Goal: Transaction & Acquisition: Purchase product/service

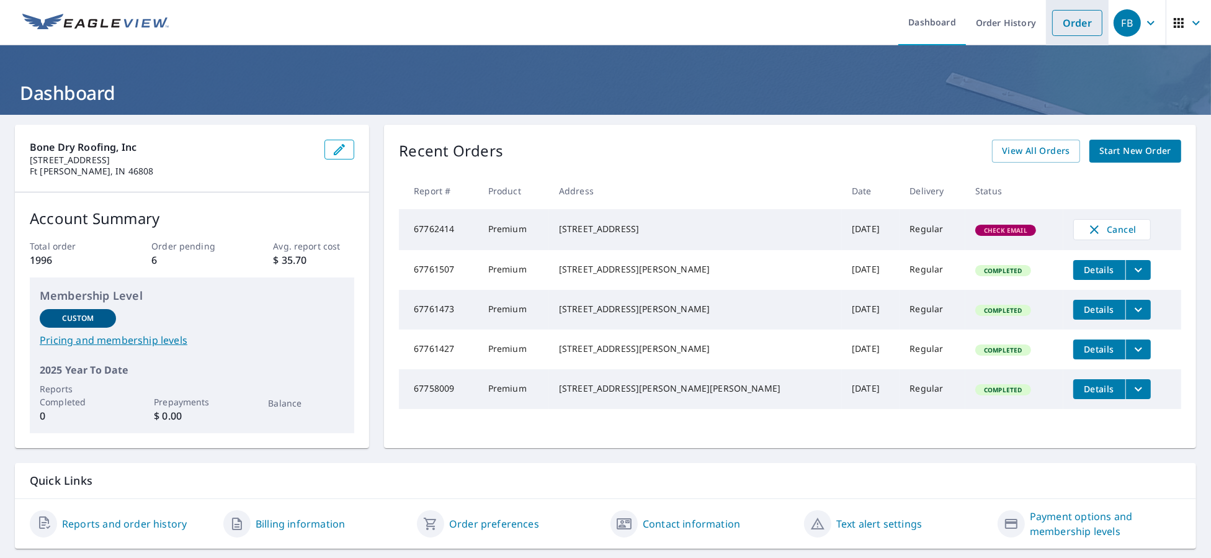
click at [1052, 27] on link "Order" at bounding box center [1077, 23] width 50 height 26
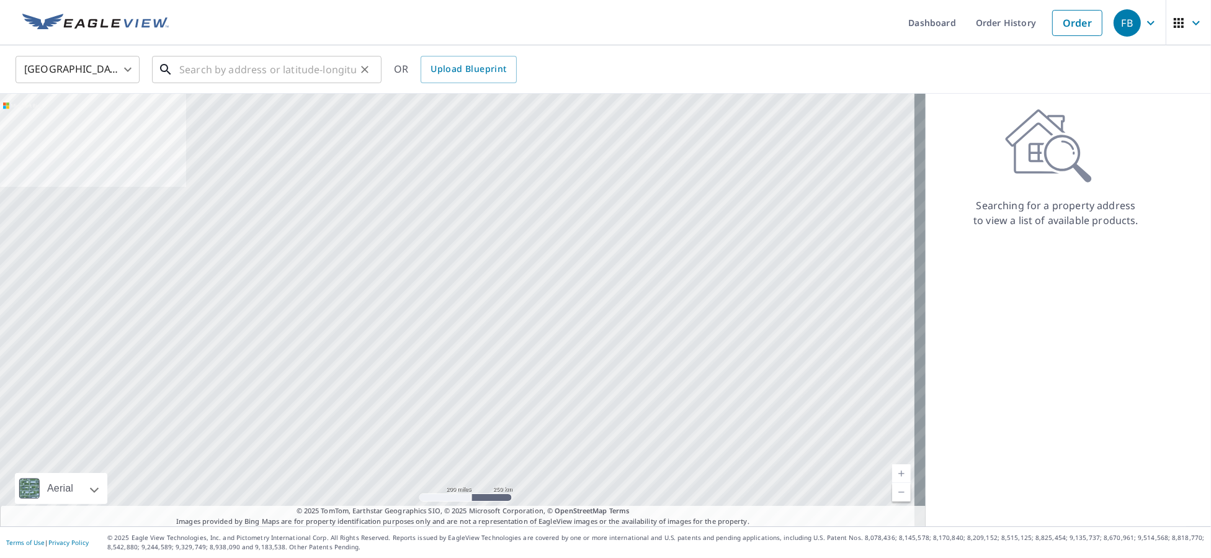
click at [278, 67] on input "text" at bounding box center [267, 69] width 177 height 35
paste input "[STREET_ADDRESS][PERSON_NAME]"
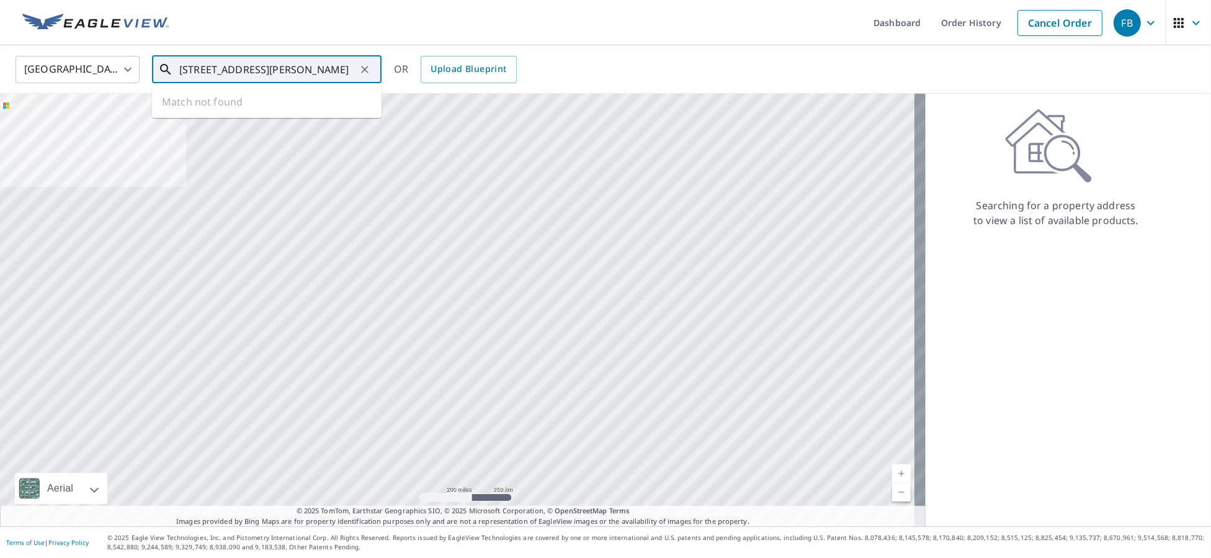
scroll to position [0, 15]
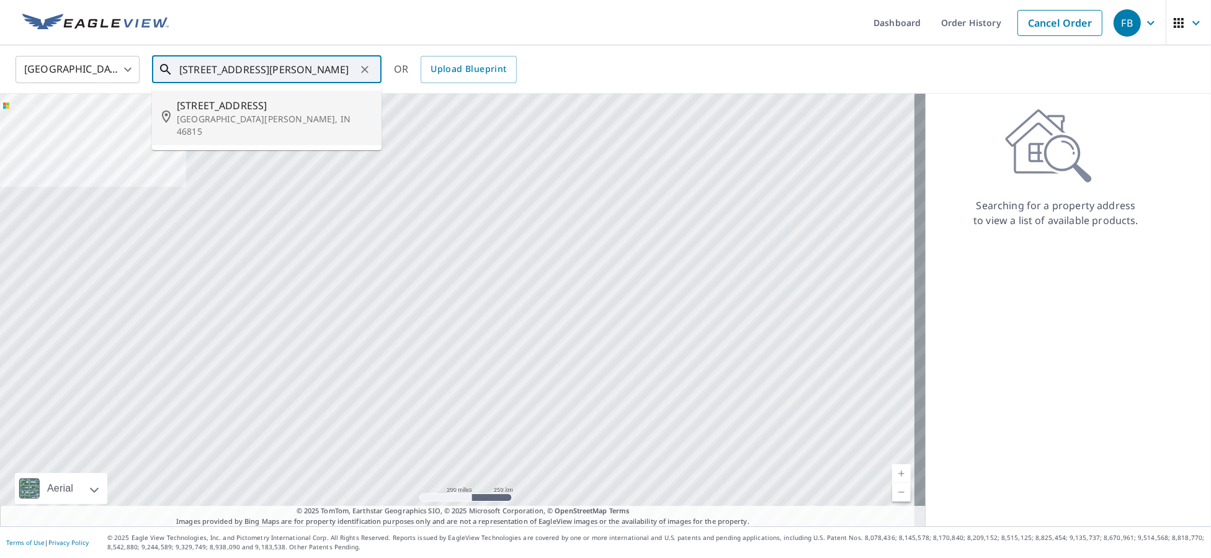
click at [288, 117] on p "[GEOGRAPHIC_DATA][PERSON_NAME], IN 46815" at bounding box center [274, 125] width 195 height 25
type input "[STREET_ADDRESS][PERSON_NAME]"
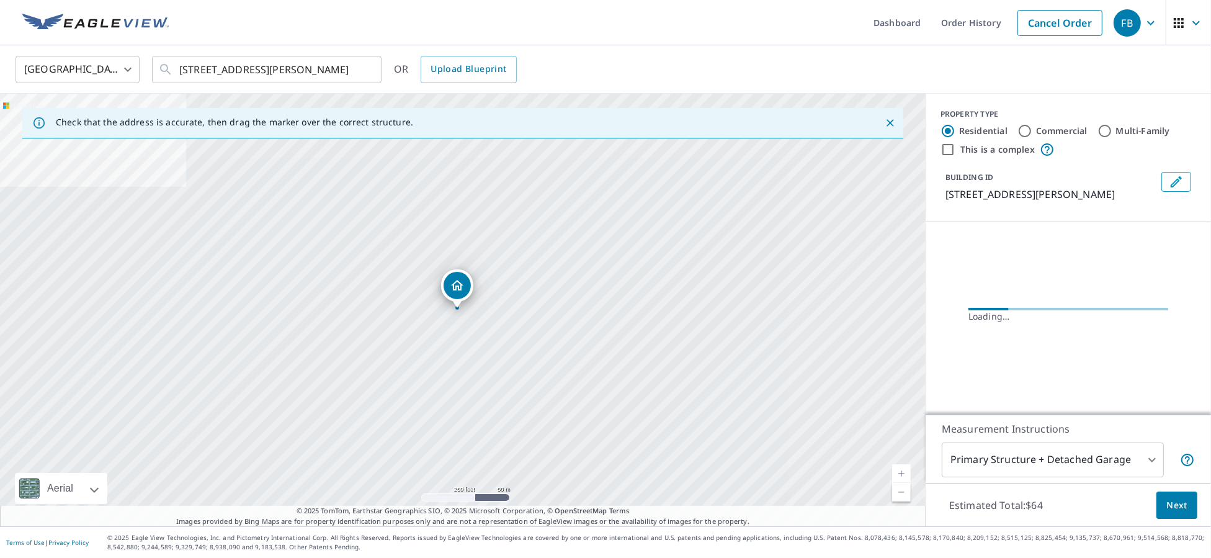
scroll to position [0, 0]
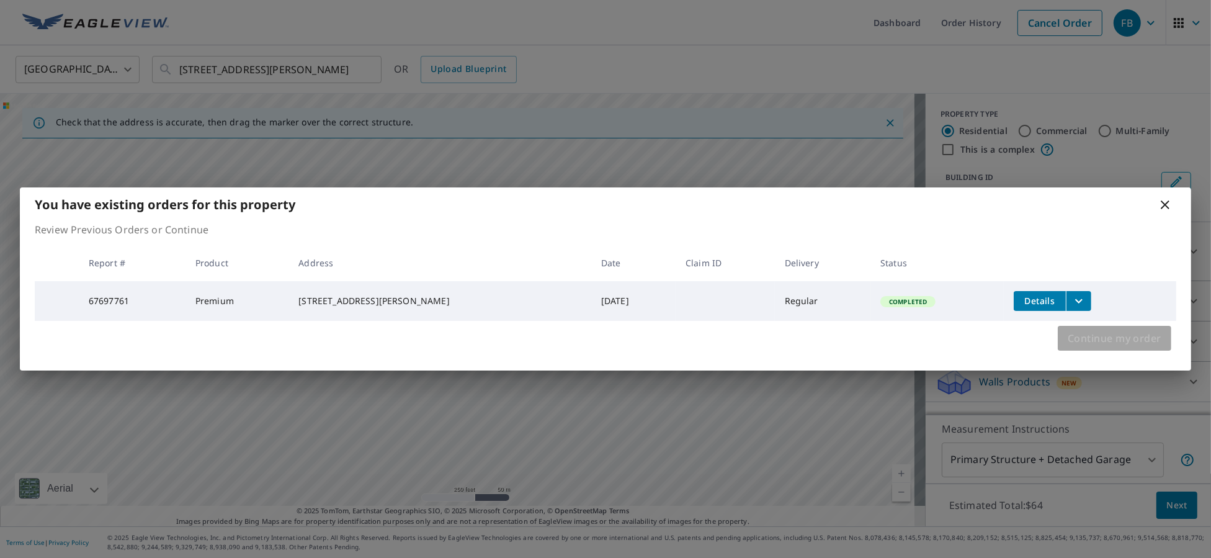
click at [1119, 347] on span "Continue my order" at bounding box center [1115, 337] width 94 height 17
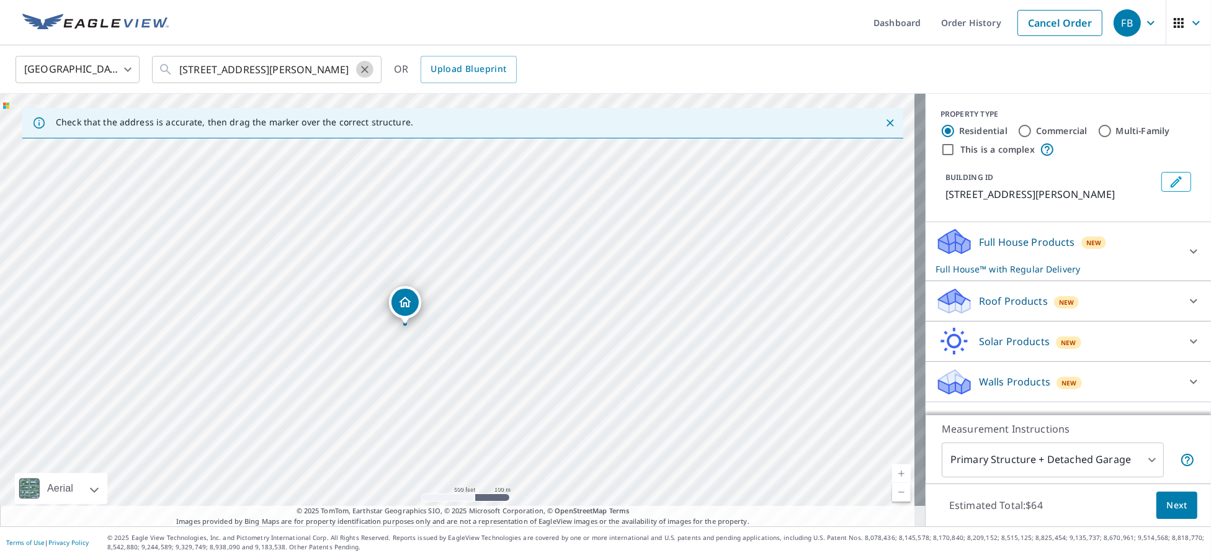
click at [360, 70] on icon "Clear" at bounding box center [365, 69] width 12 height 12
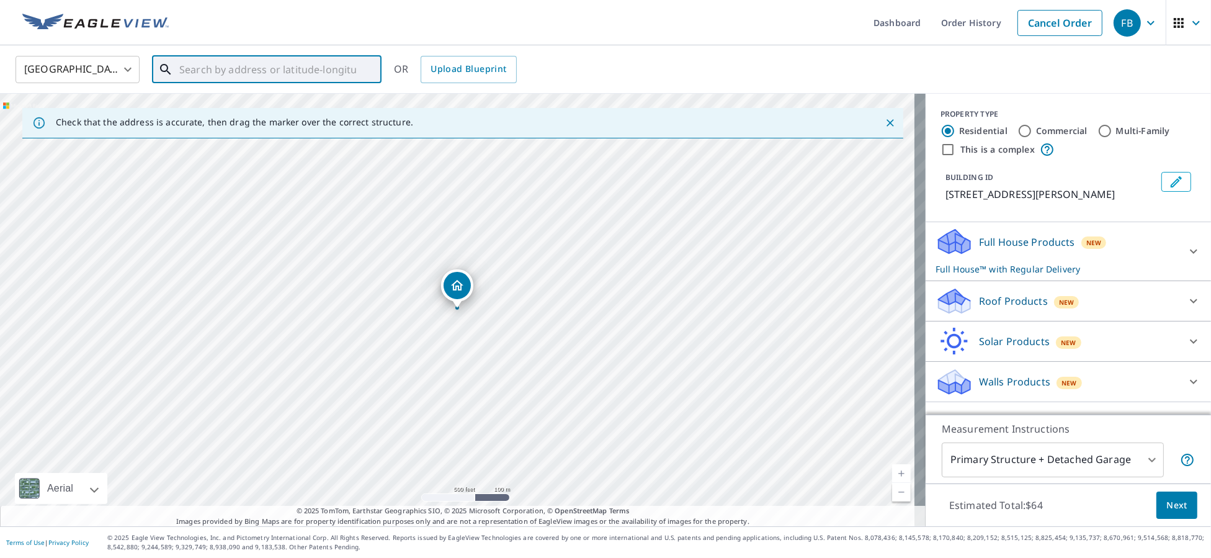
drag, startPoint x: 268, startPoint y: 84, endPoint x: 243, endPoint y: 74, distance: 26.5
paste input "[STREET_ADDRESS]"
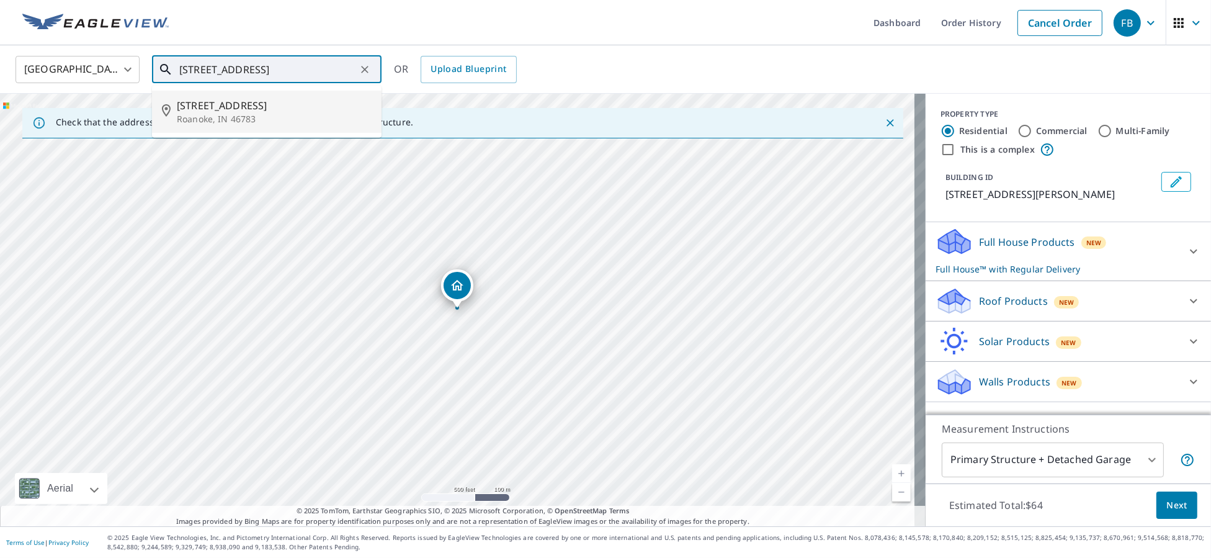
click at [293, 107] on span "[STREET_ADDRESS]" at bounding box center [274, 105] width 195 height 15
type input "[STREET_ADDRESS]"
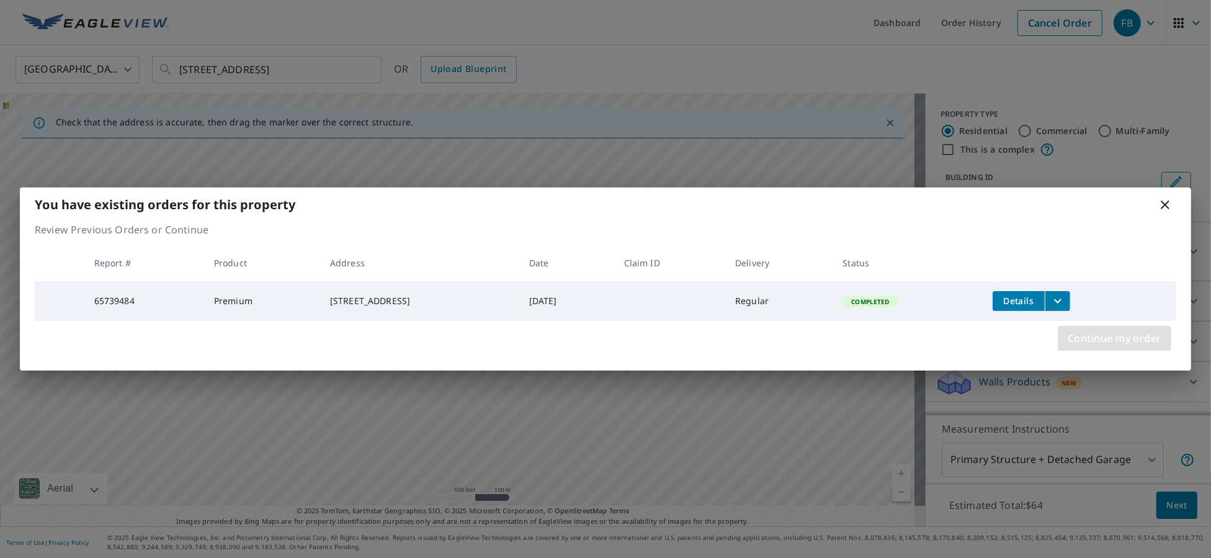
click at [1102, 345] on span "Continue my order" at bounding box center [1115, 337] width 94 height 17
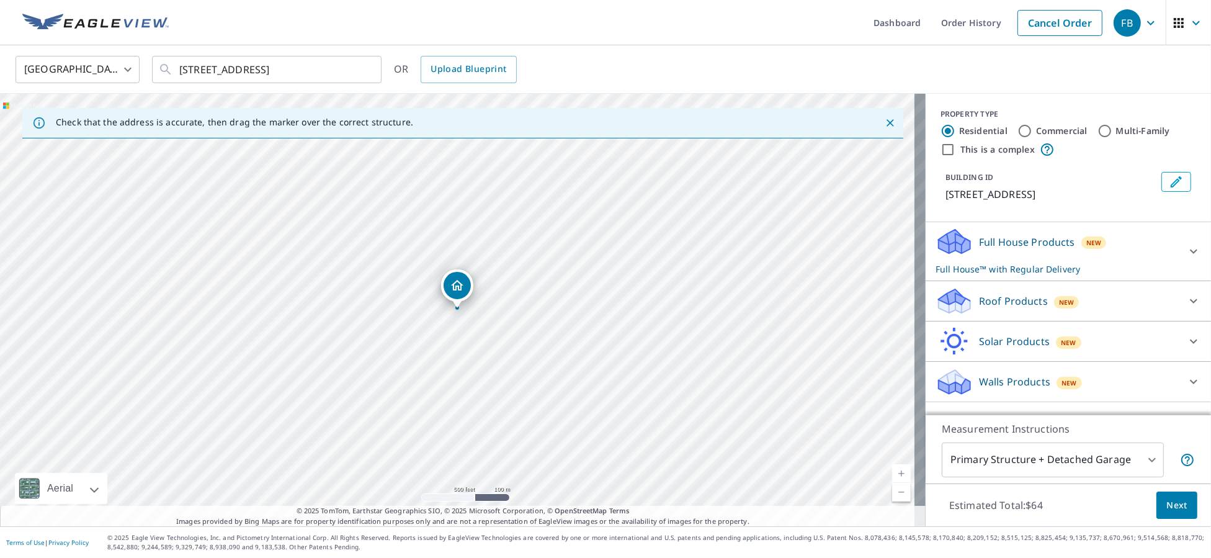
click at [1076, 305] on div "Roof Products New" at bounding box center [1056, 301] width 243 height 29
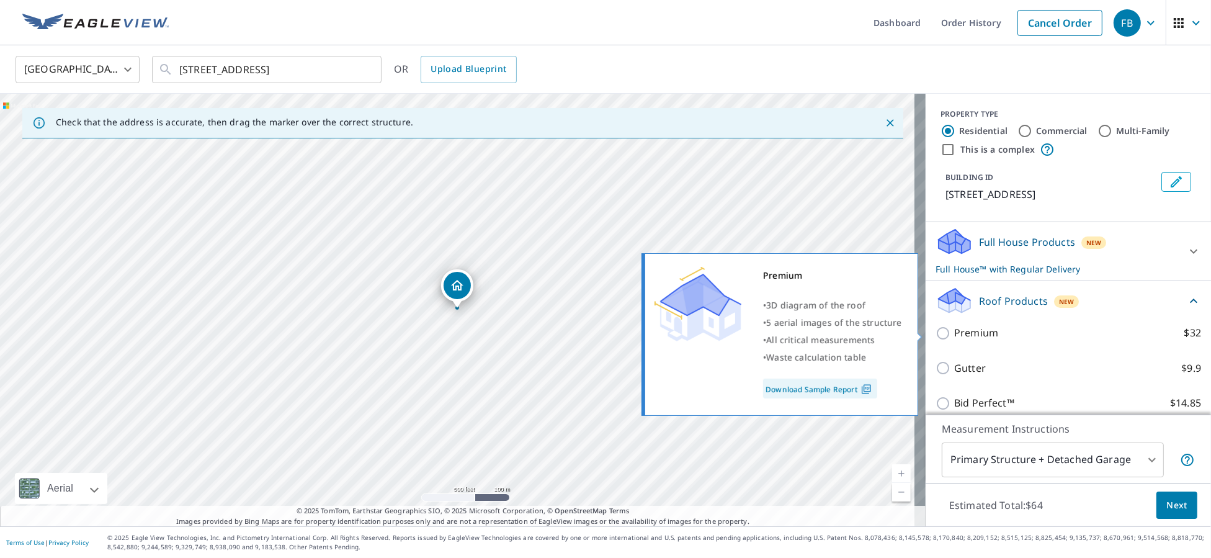
click at [975, 332] on p "Premium" at bounding box center [976, 333] width 44 height 16
click at [954, 332] on input "Premium $32" at bounding box center [944, 333] width 19 height 15
checkbox input "true"
checkbox input "false"
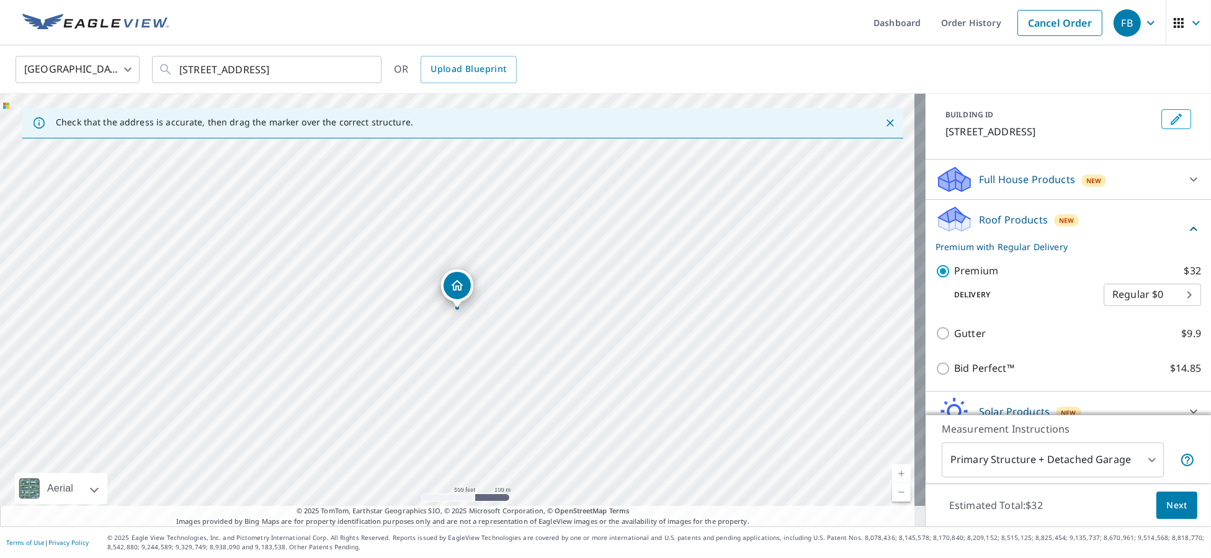
scroll to position [120, 0]
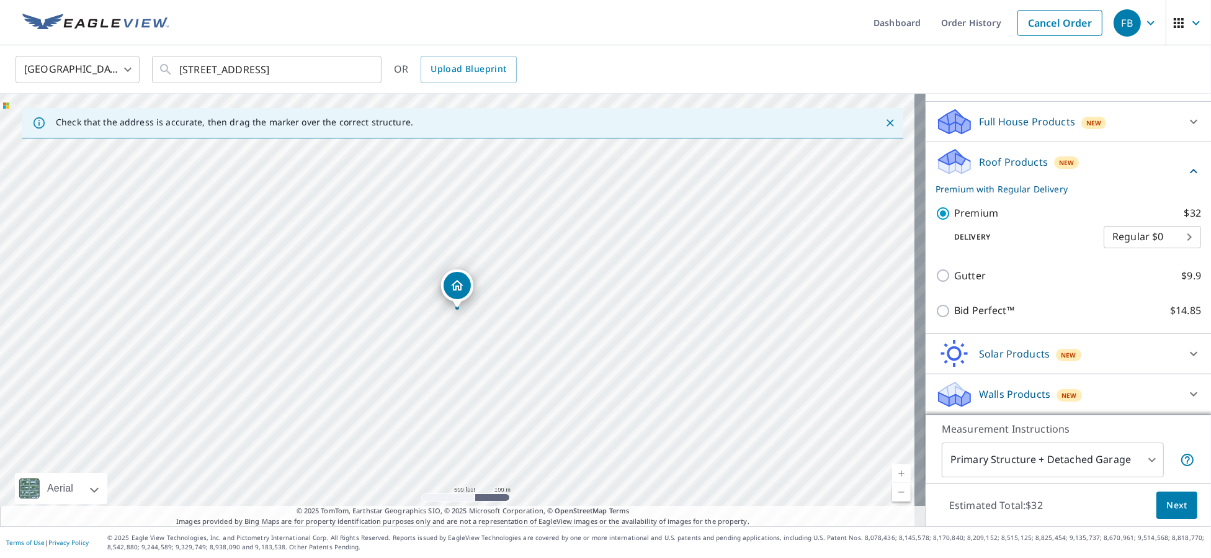
click at [1179, 514] on button "Next" at bounding box center [1176, 505] width 41 height 28
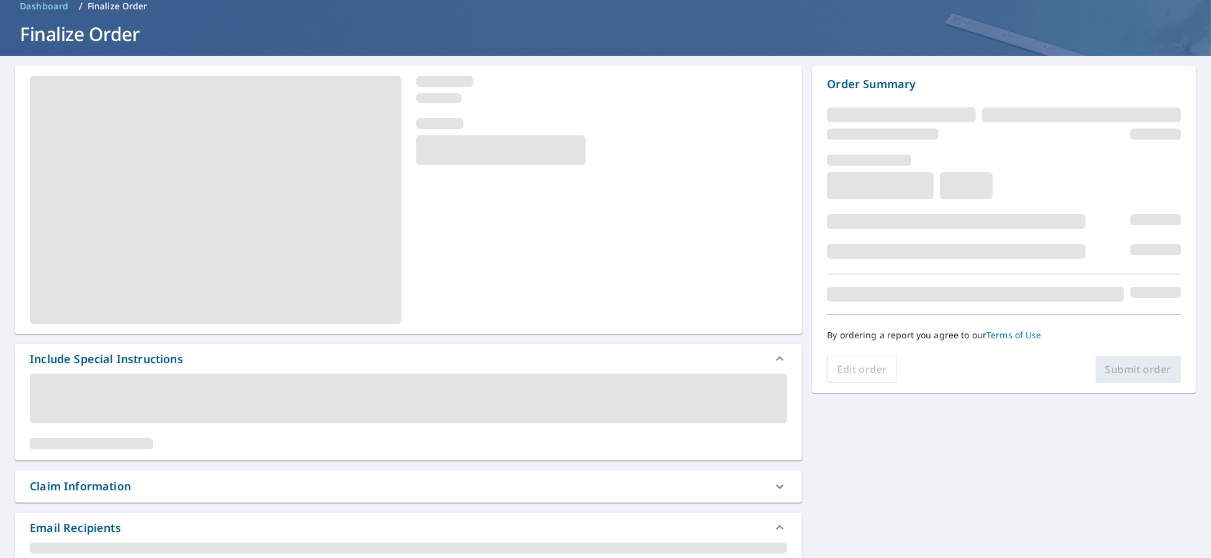
scroll to position [155, 0]
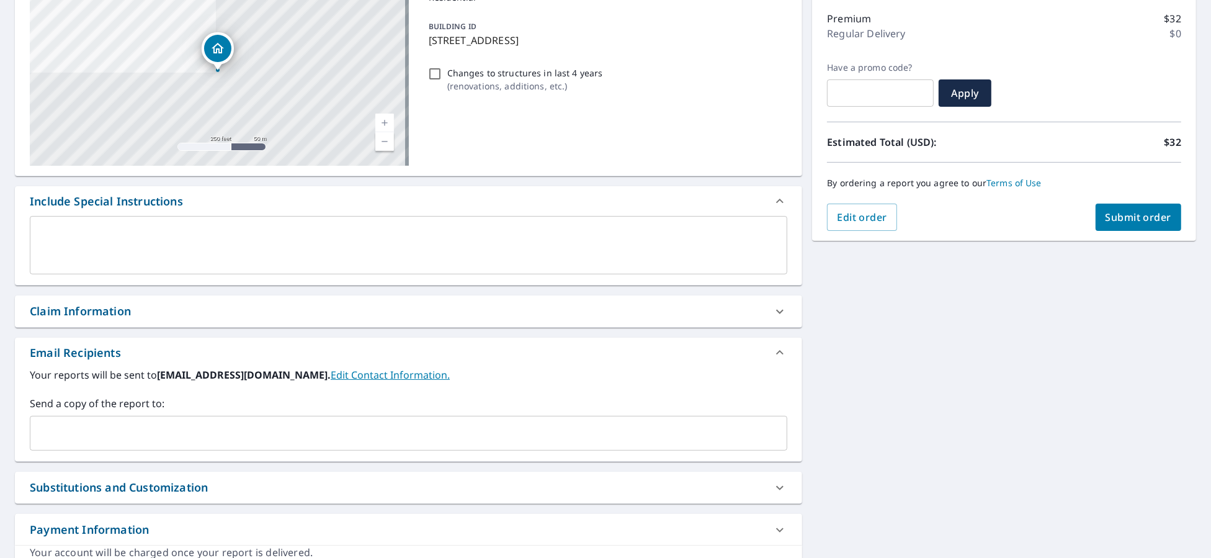
click at [110, 426] on input "text" at bounding box center [399, 433] width 728 height 24
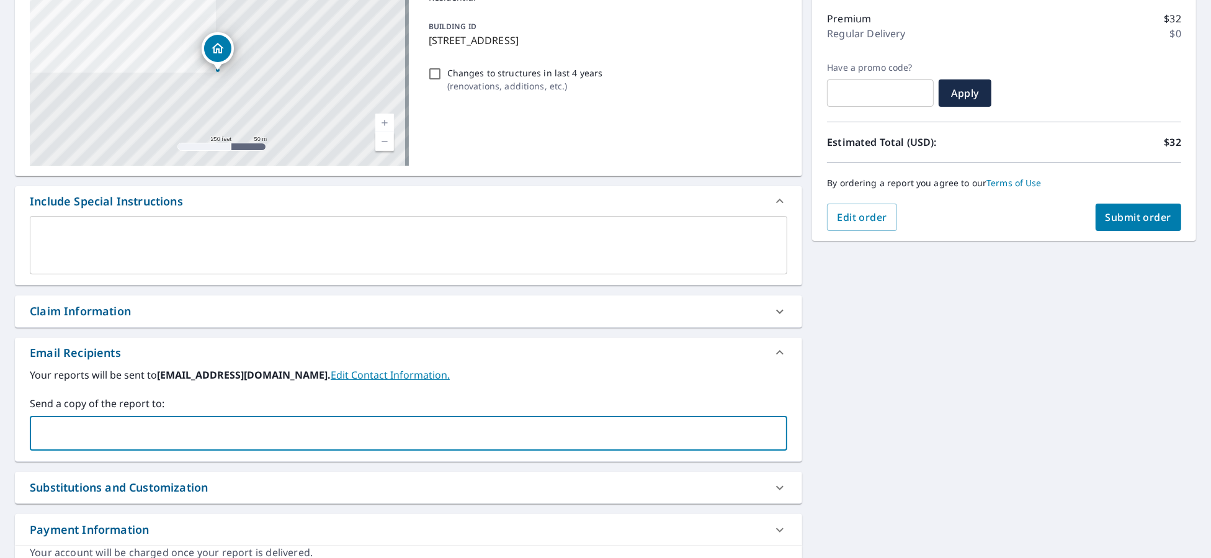
type input "[PERSON_NAME][EMAIL_ADDRESS][PERSON_NAME][DOMAIN_NAME]"
checkbox input "true"
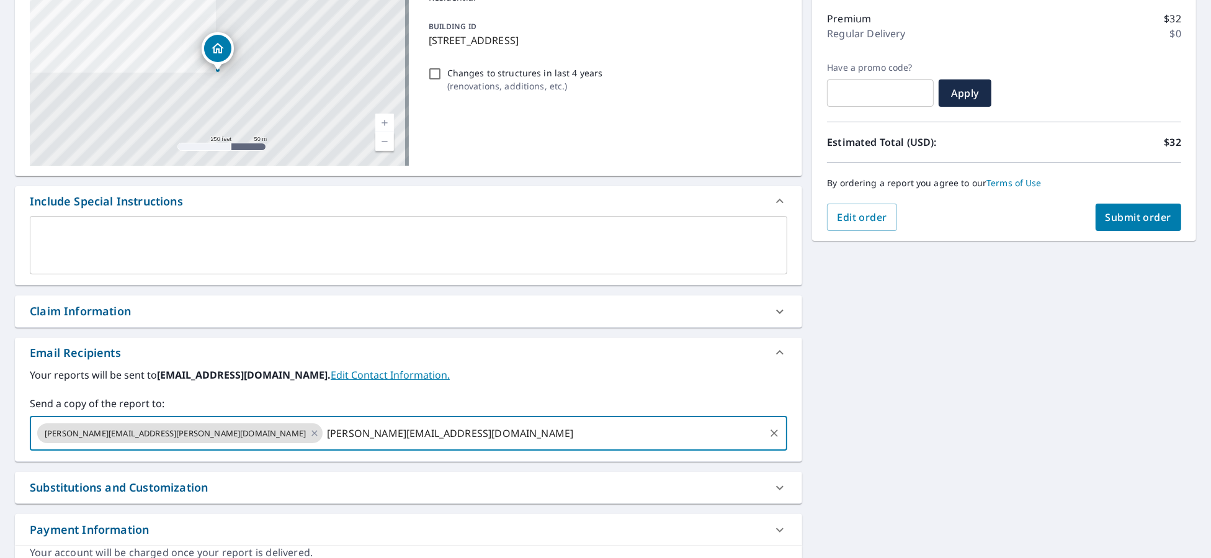
type input "[PERSON_NAME][EMAIL_ADDRESS][DOMAIN_NAME]"
click at [1105, 221] on span "Submit order" at bounding box center [1138, 217] width 66 height 14
checkbox input "true"
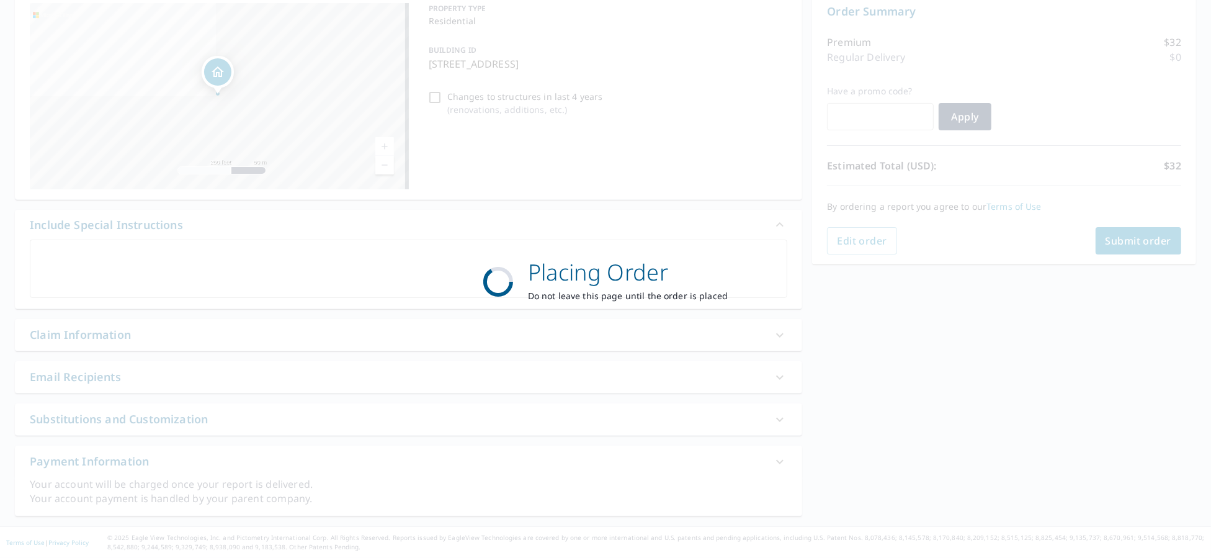
scroll to position [131, 0]
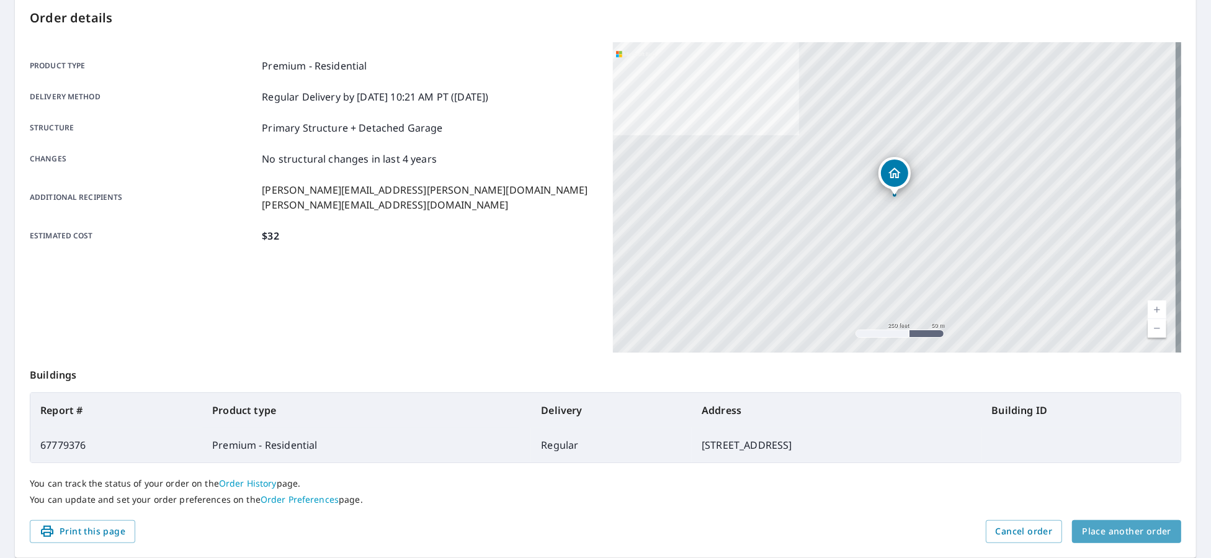
click at [1148, 538] on button "Place another order" at bounding box center [1126, 531] width 109 height 23
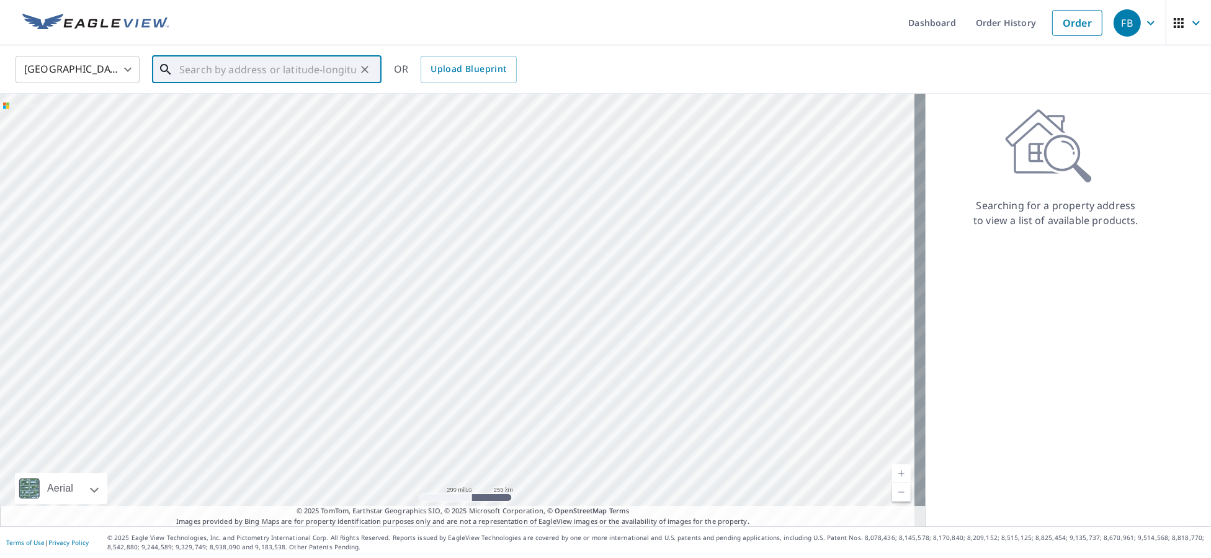
paste input "[STREET_ADDRESS]"
click at [277, 114] on p "[GEOGRAPHIC_DATA], IN 46538" at bounding box center [274, 119] width 195 height 12
type input "[STREET_ADDRESS]"
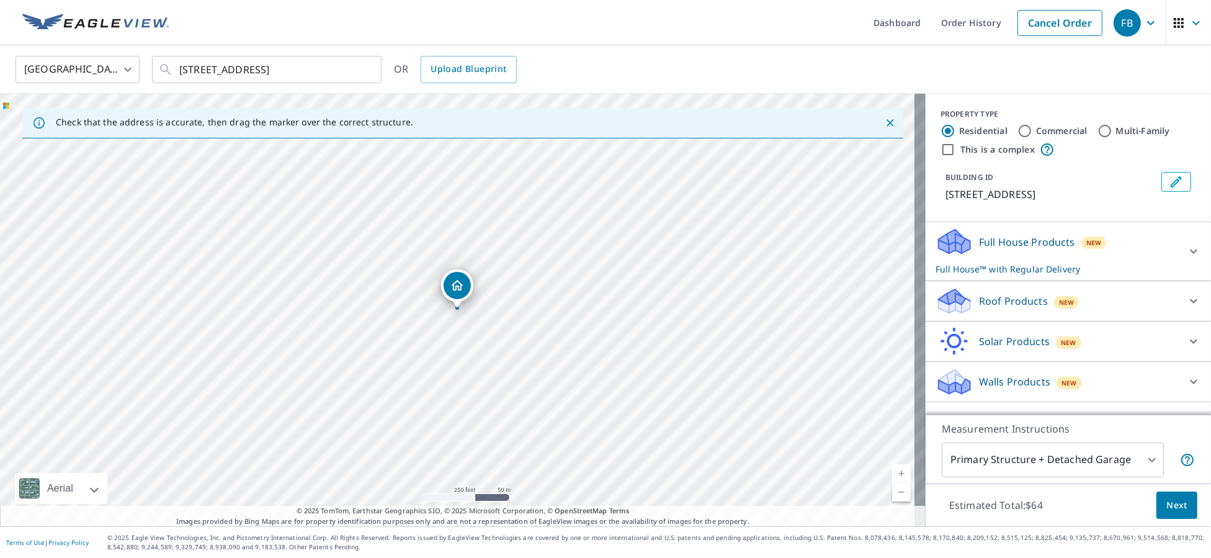
click at [1006, 306] on p "Roof Products" at bounding box center [1013, 300] width 69 height 15
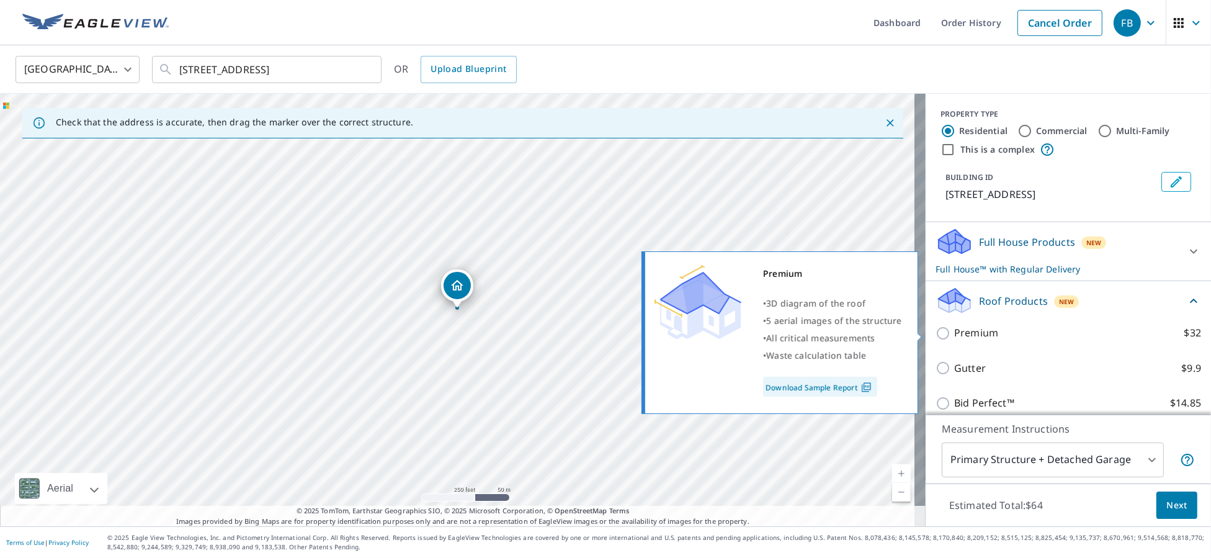
click at [977, 329] on p "Premium" at bounding box center [976, 333] width 44 height 16
click at [954, 329] on input "Premium $32" at bounding box center [944, 333] width 19 height 15
checkbox input "true"
checkbox input "false"
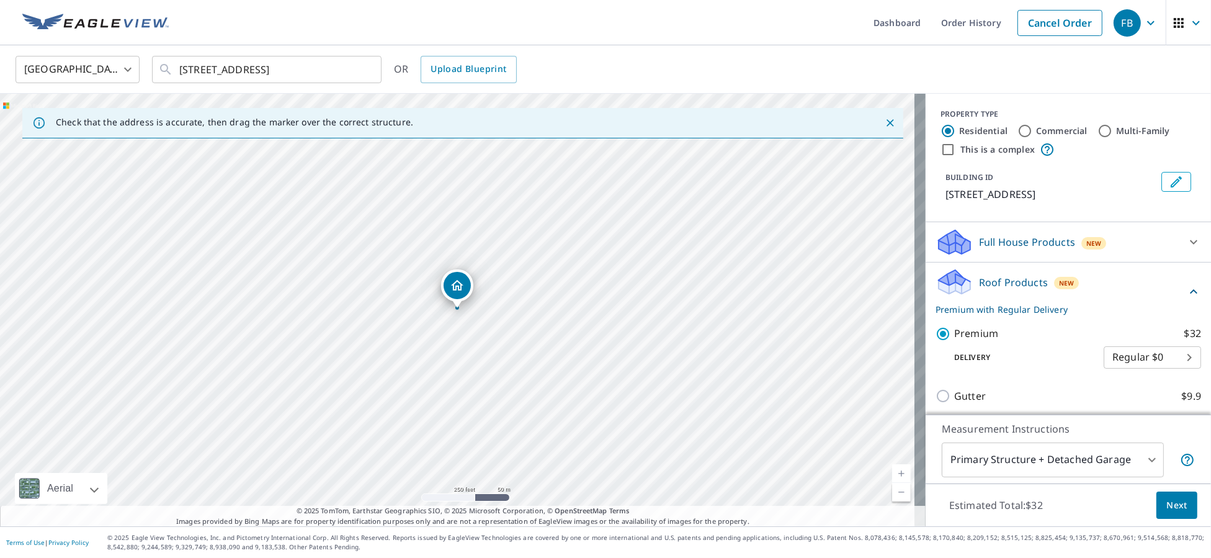
click at [1168, 504] on span "Next" at bounding box center [1176, 506] width 21 height 16
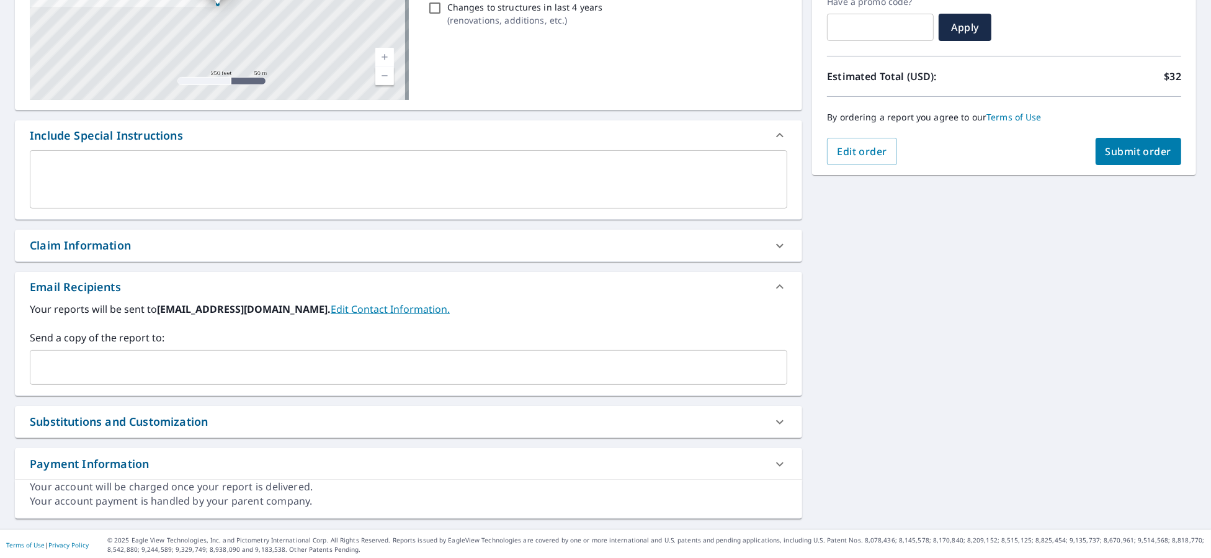
scroll to position [222, 0]
click at [177, 365] on input "text" at bounding box center [399, 366] width 728 height 24
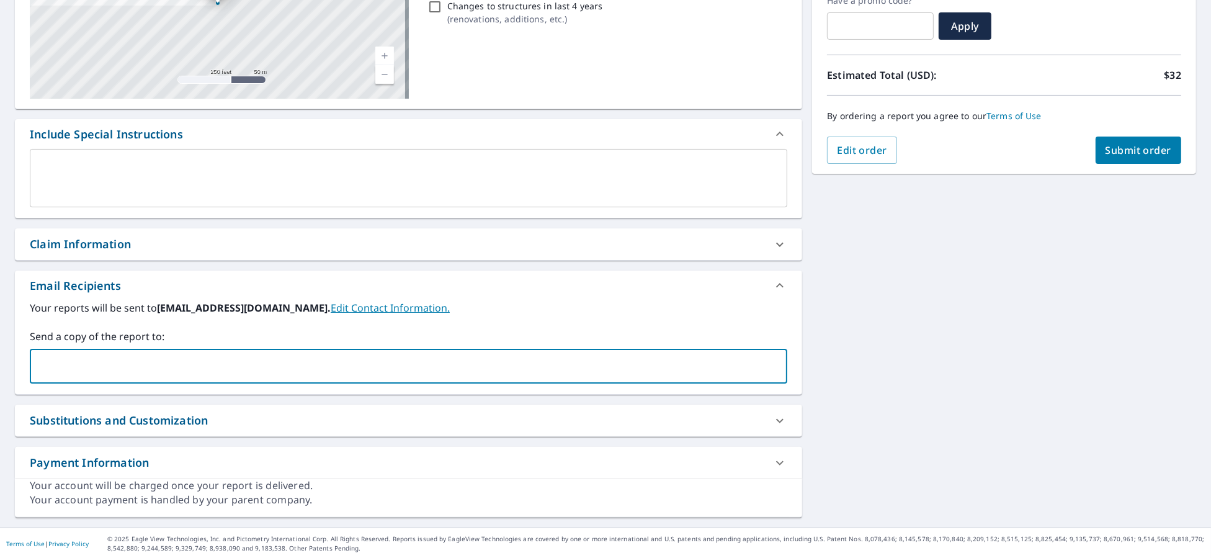
type input "[PERSON_NAME][EMAIL_ADDRESS][PERSON_NAME][DOMAIN_NAME]"
checkbox input "true"
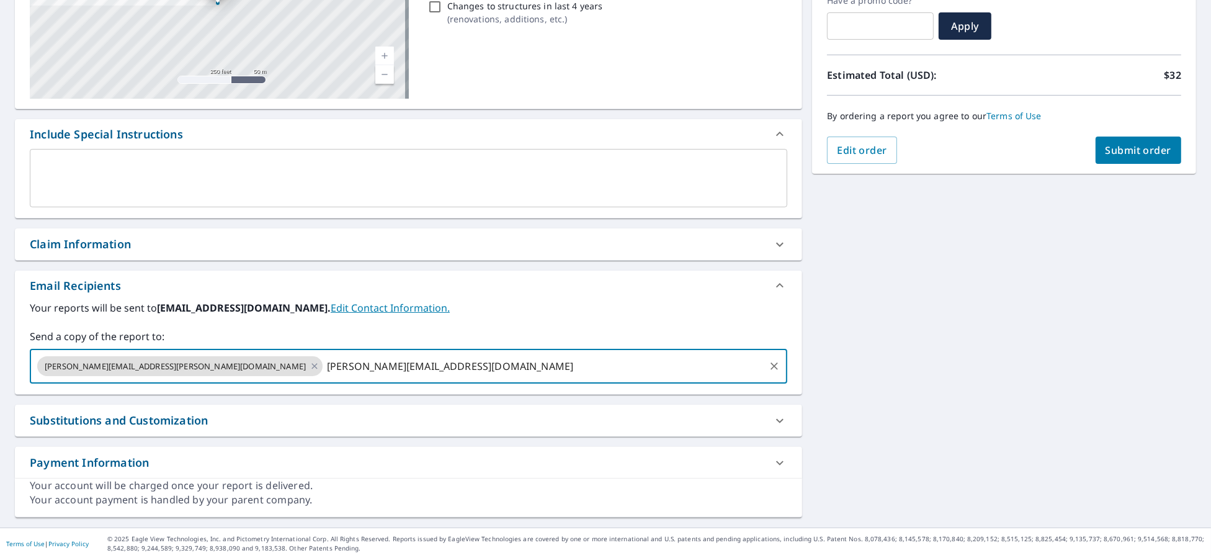
type input "[PERSON_NAME][EMAIL_ADDRESS][DOMAIN_NAME]"
click at [1119, 149] on span "Submit order" at bounding box center [1138, 150] width 66 height 14
checkbox input "true"
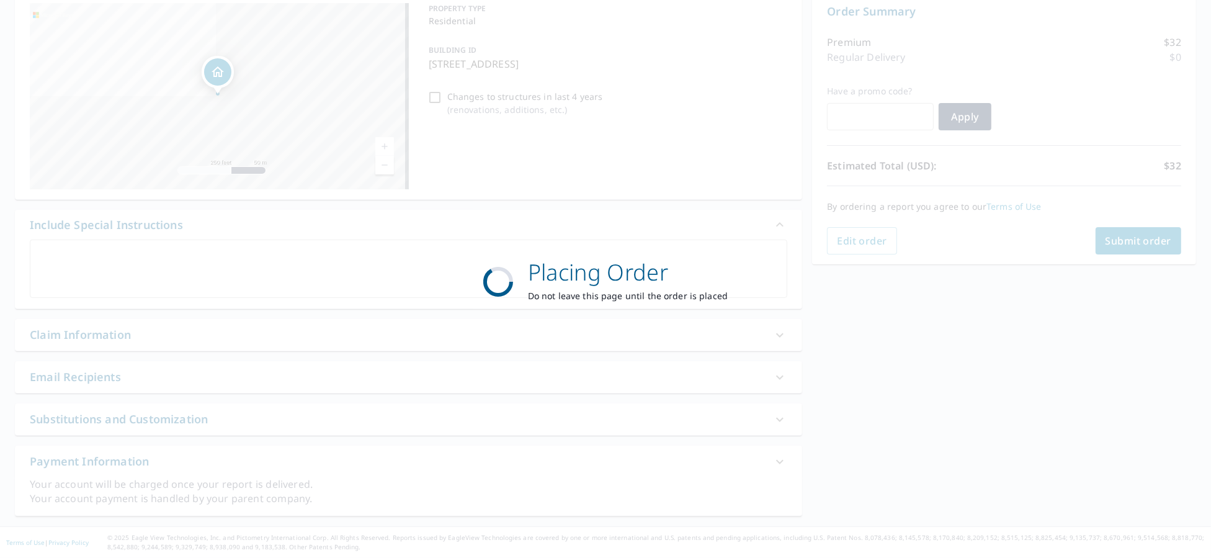
scroll to position [131, 0]
